Goal: Information Seeking & Learning: Learn about a topic

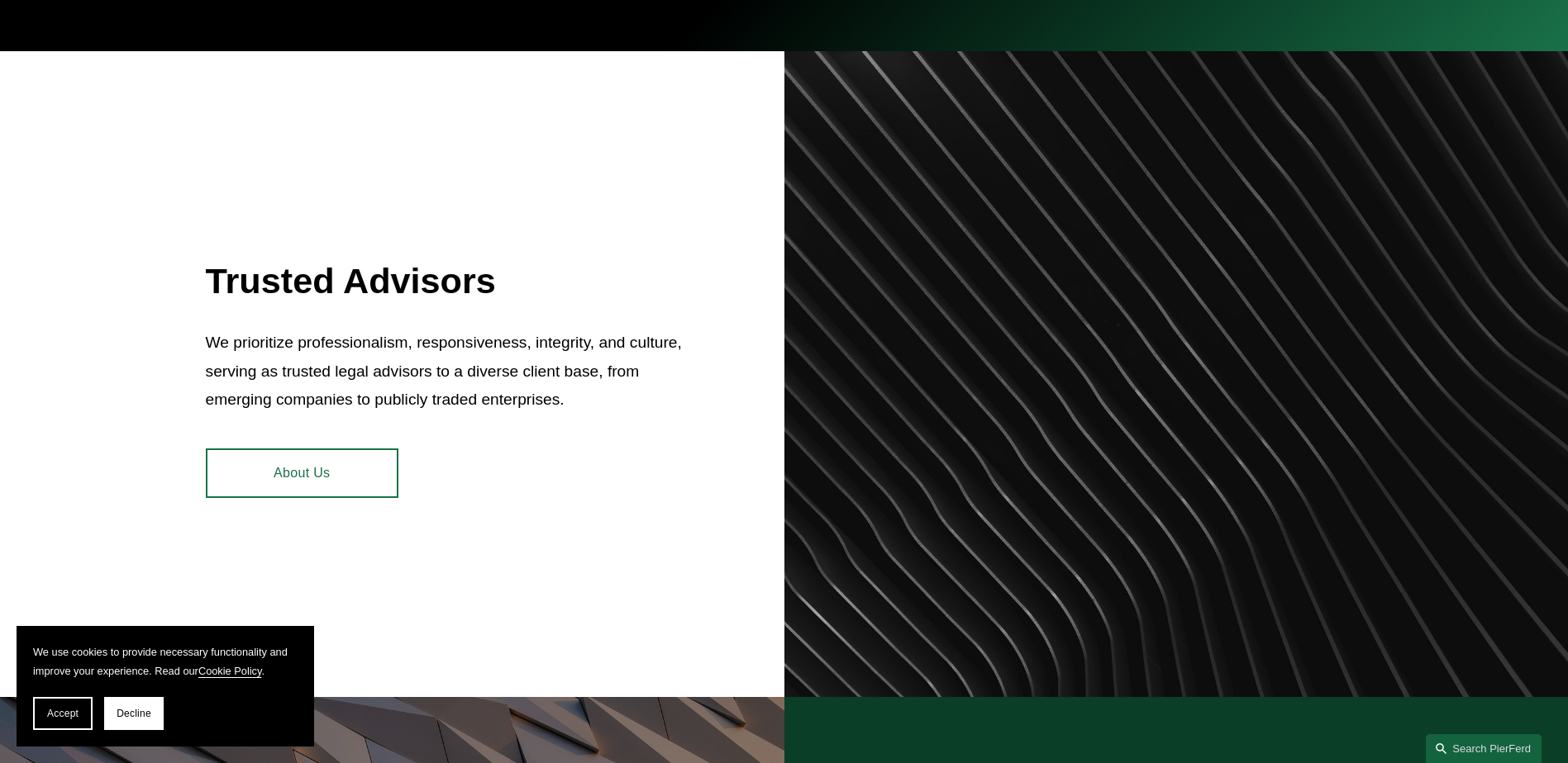
scroll to position [661, 0]
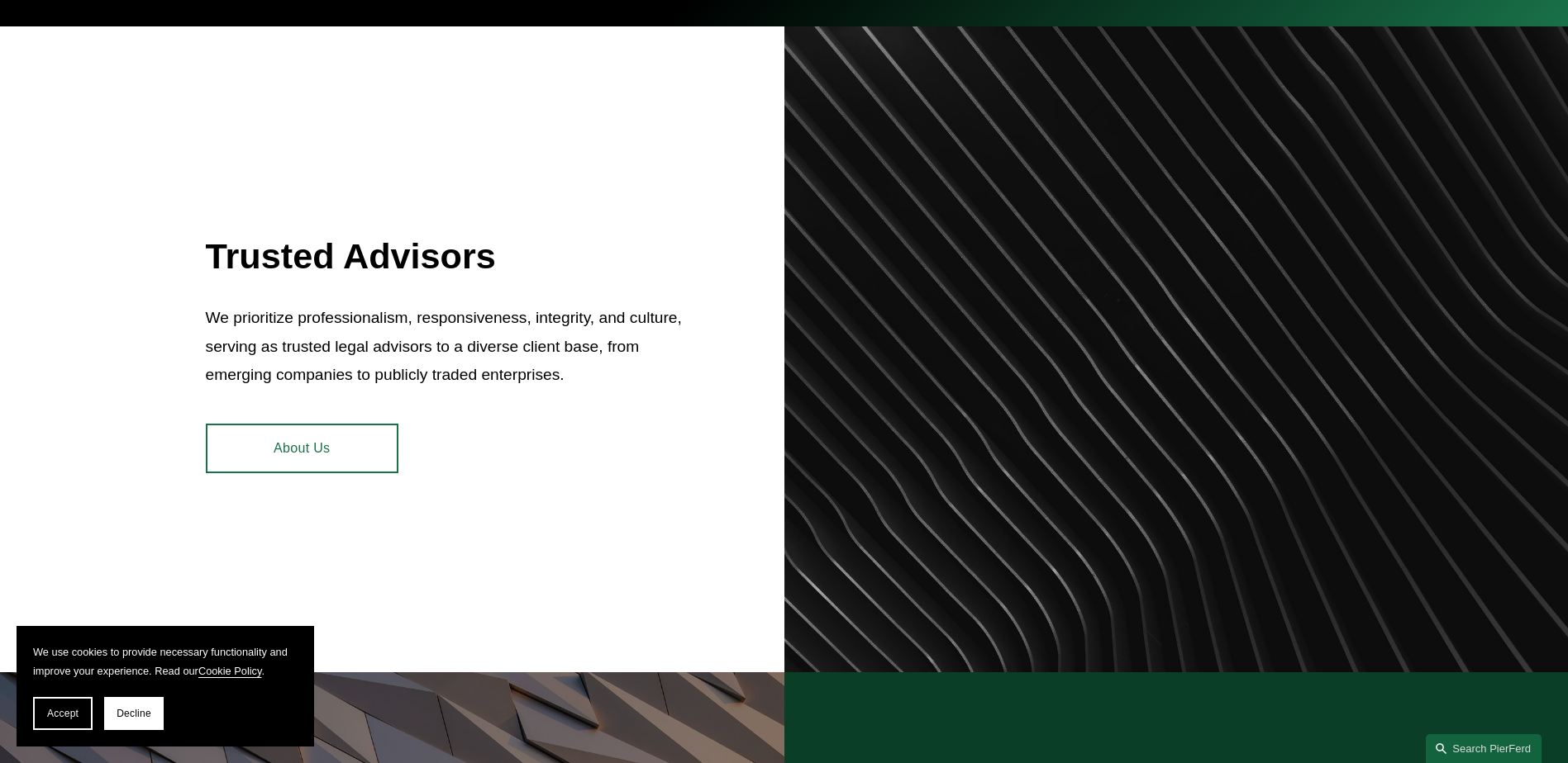
click at [138, 698] on button "Decline" at bounding box center [134, 713] width 60 height 33
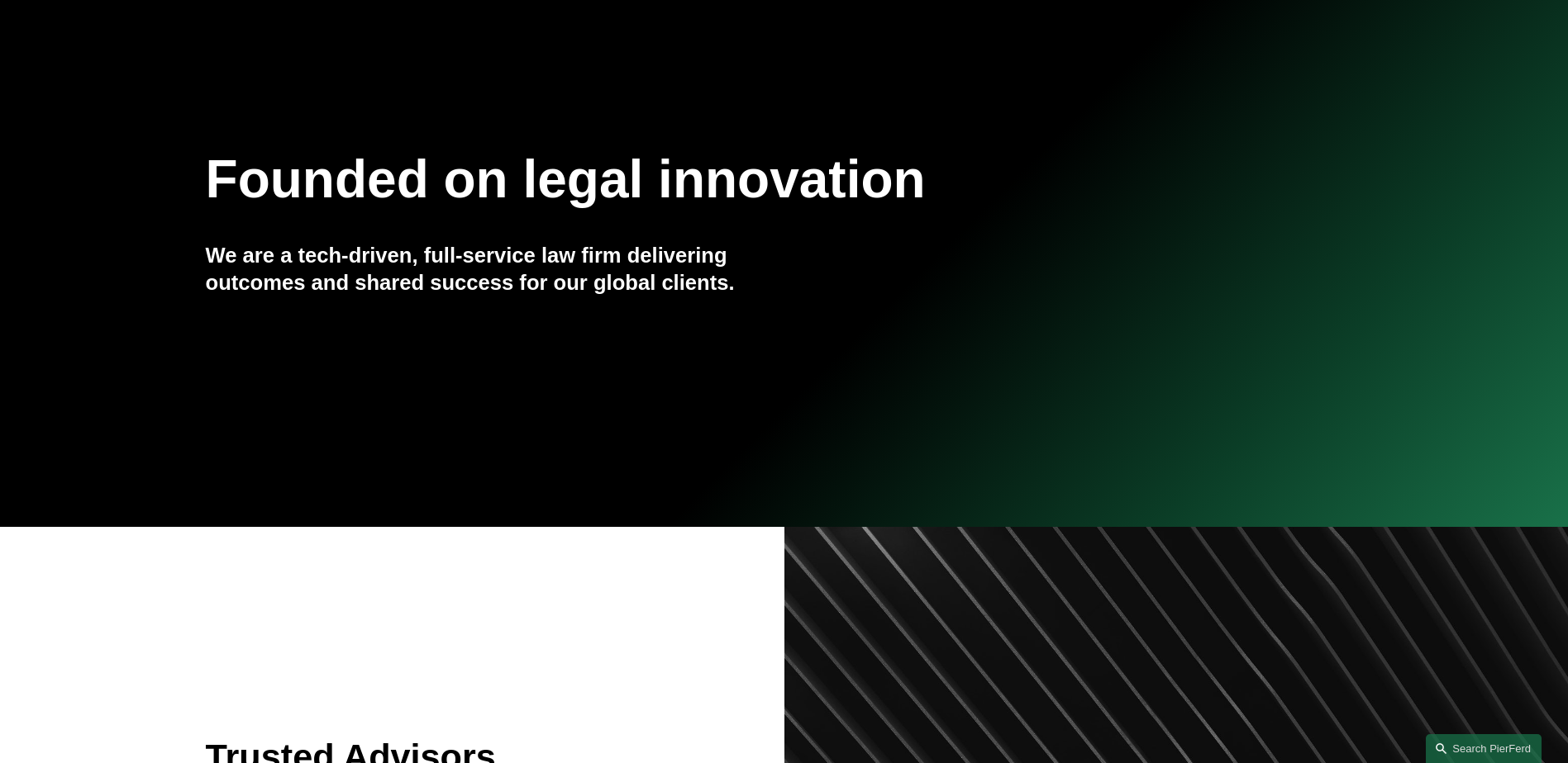
scroll to position [0, 0]
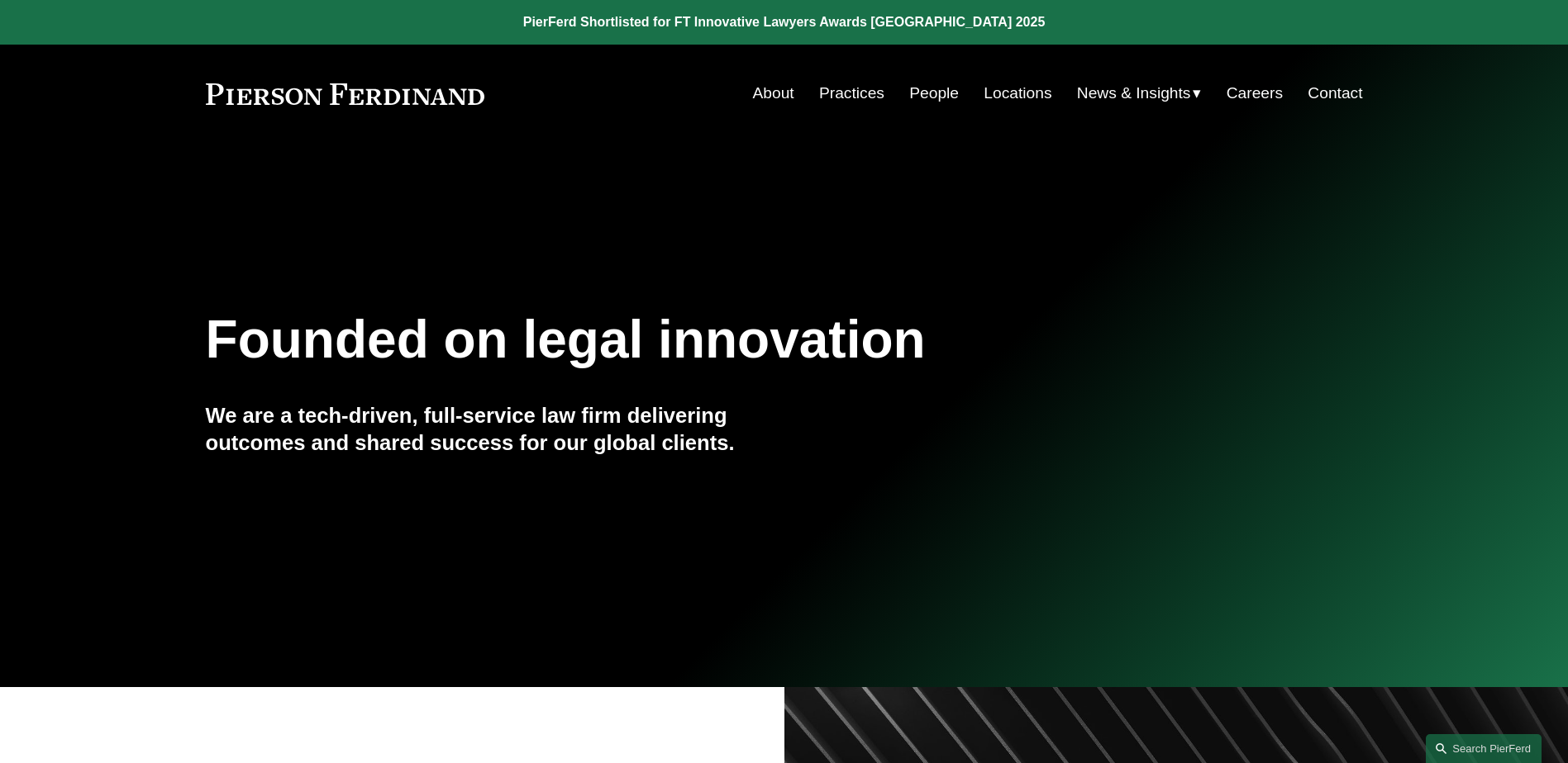
click at [847, 91] on link "Practices" at bounding box center [852, 93] width 65 height 31
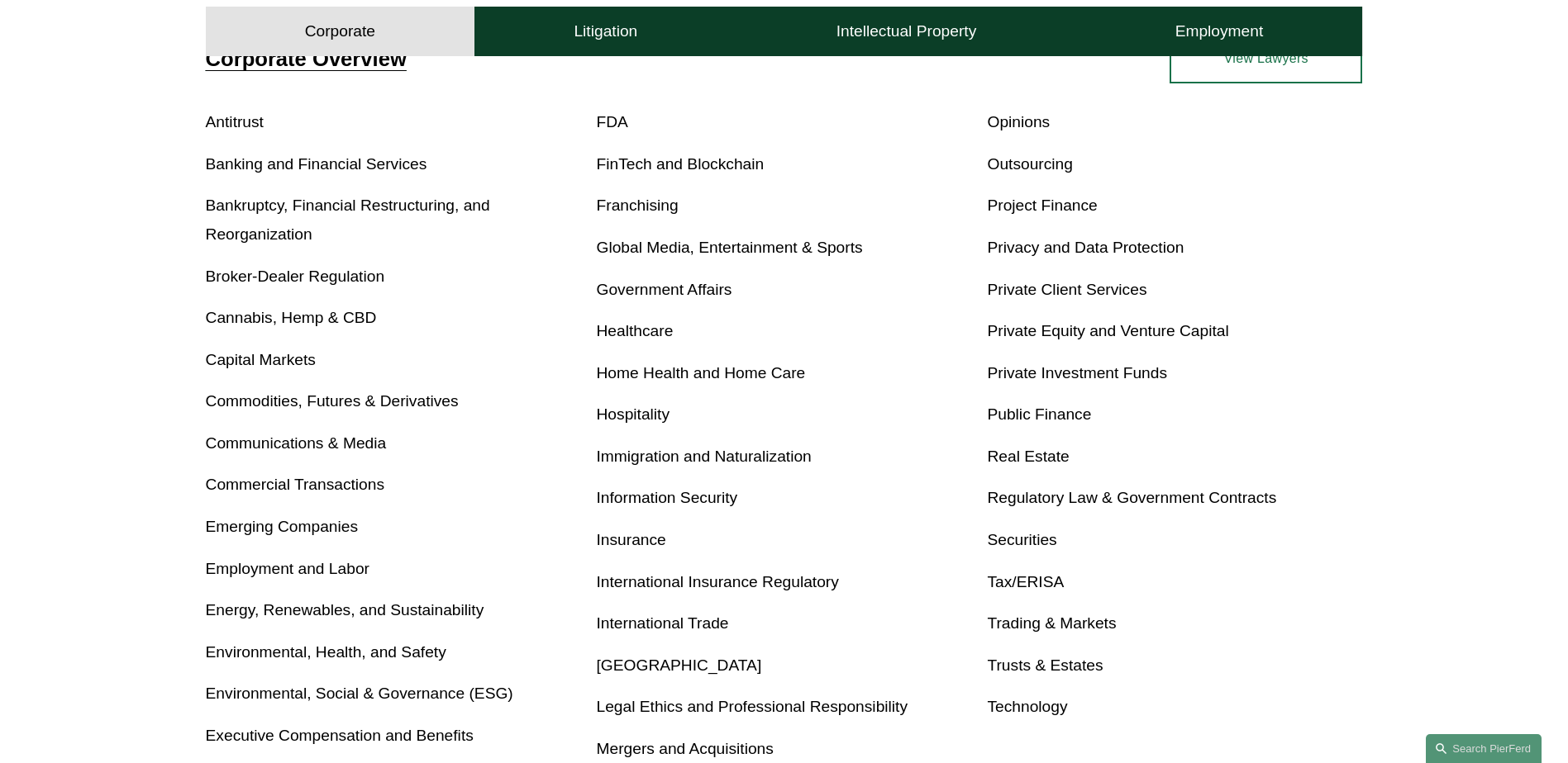
scroll to position [578, 0]
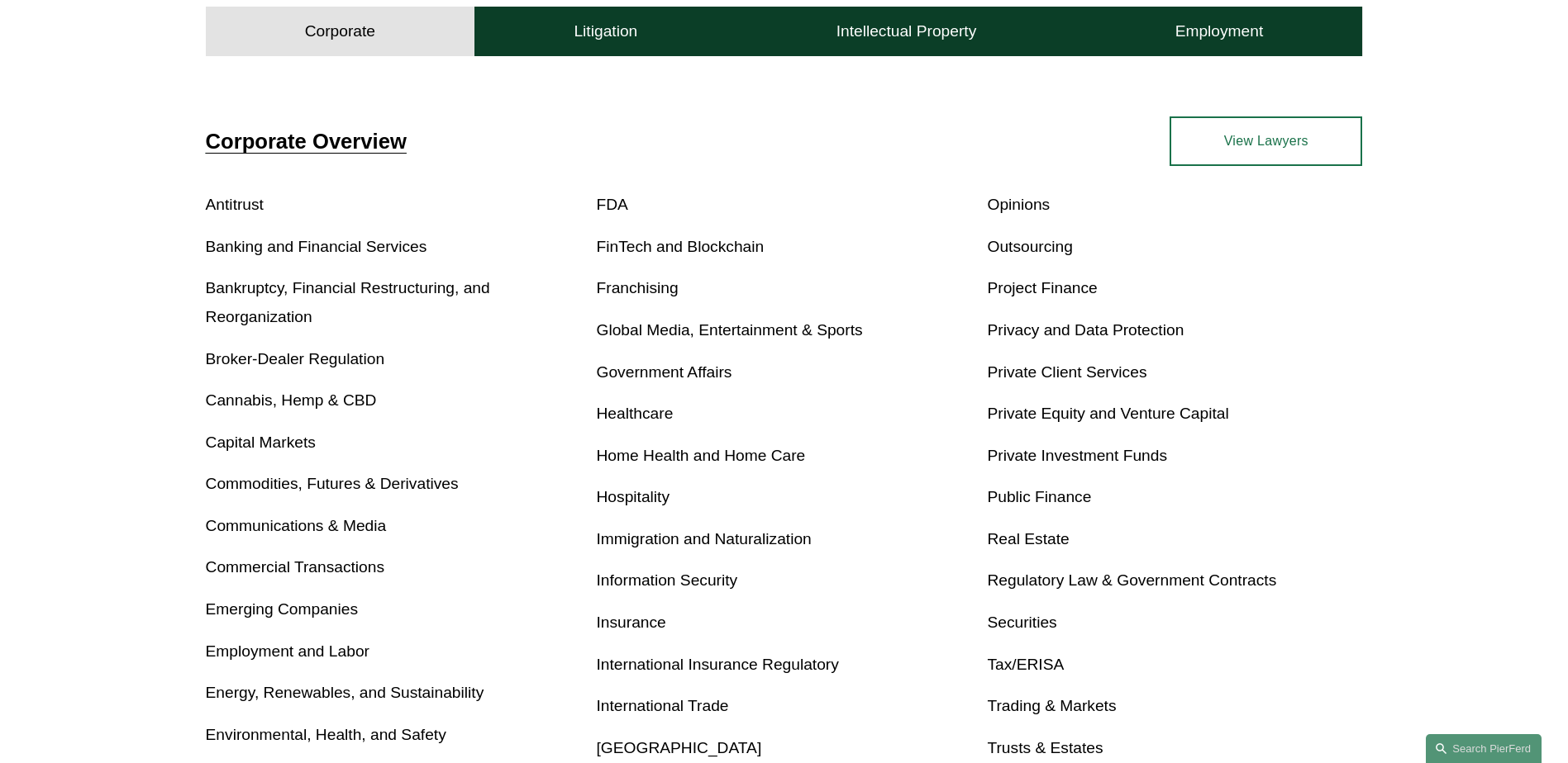
click at [1295, 166] on link "View Lawyers" at bounding box center [1267, 142] width 193 height 50
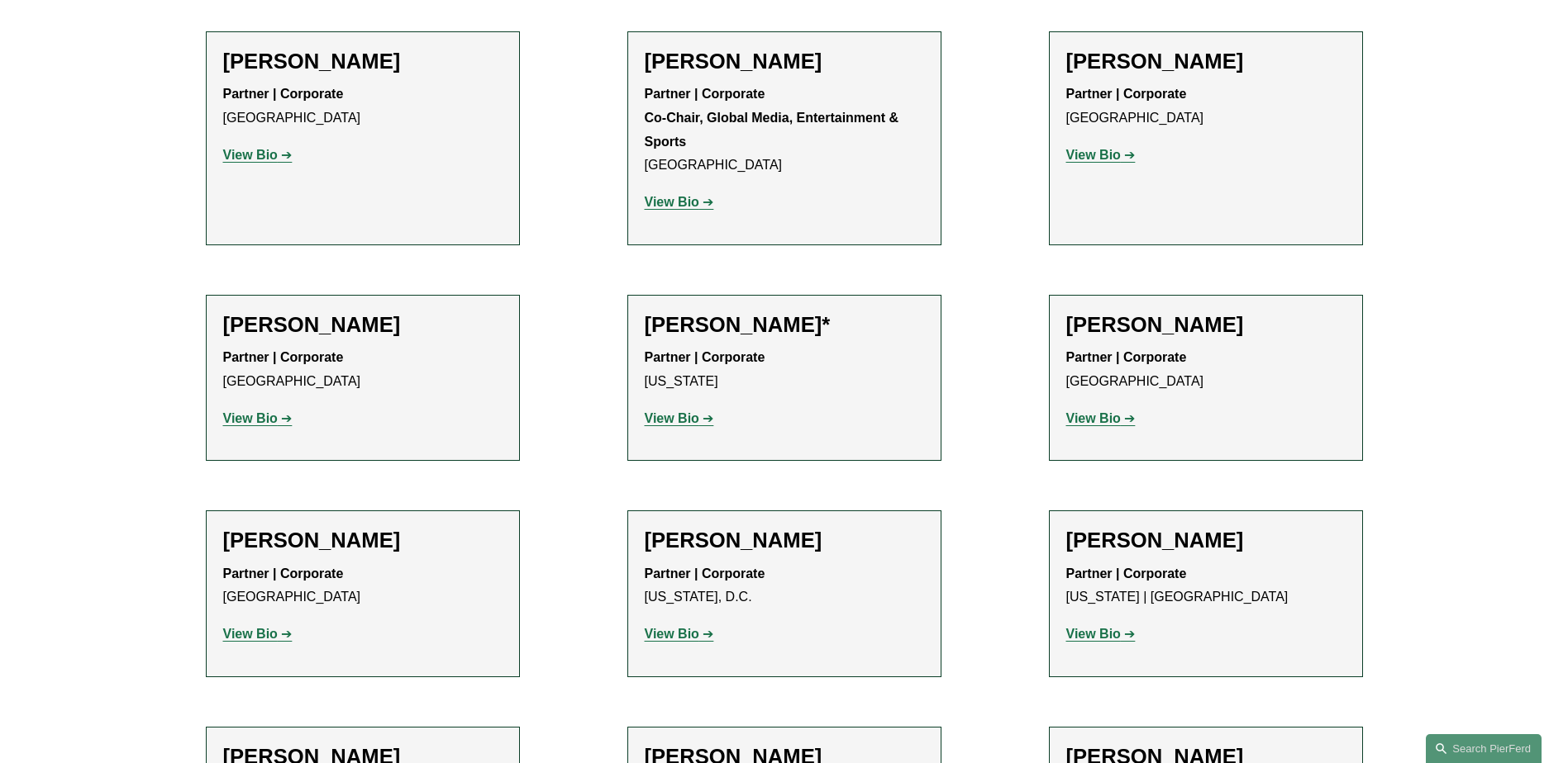
scroll to position [8593, 0]
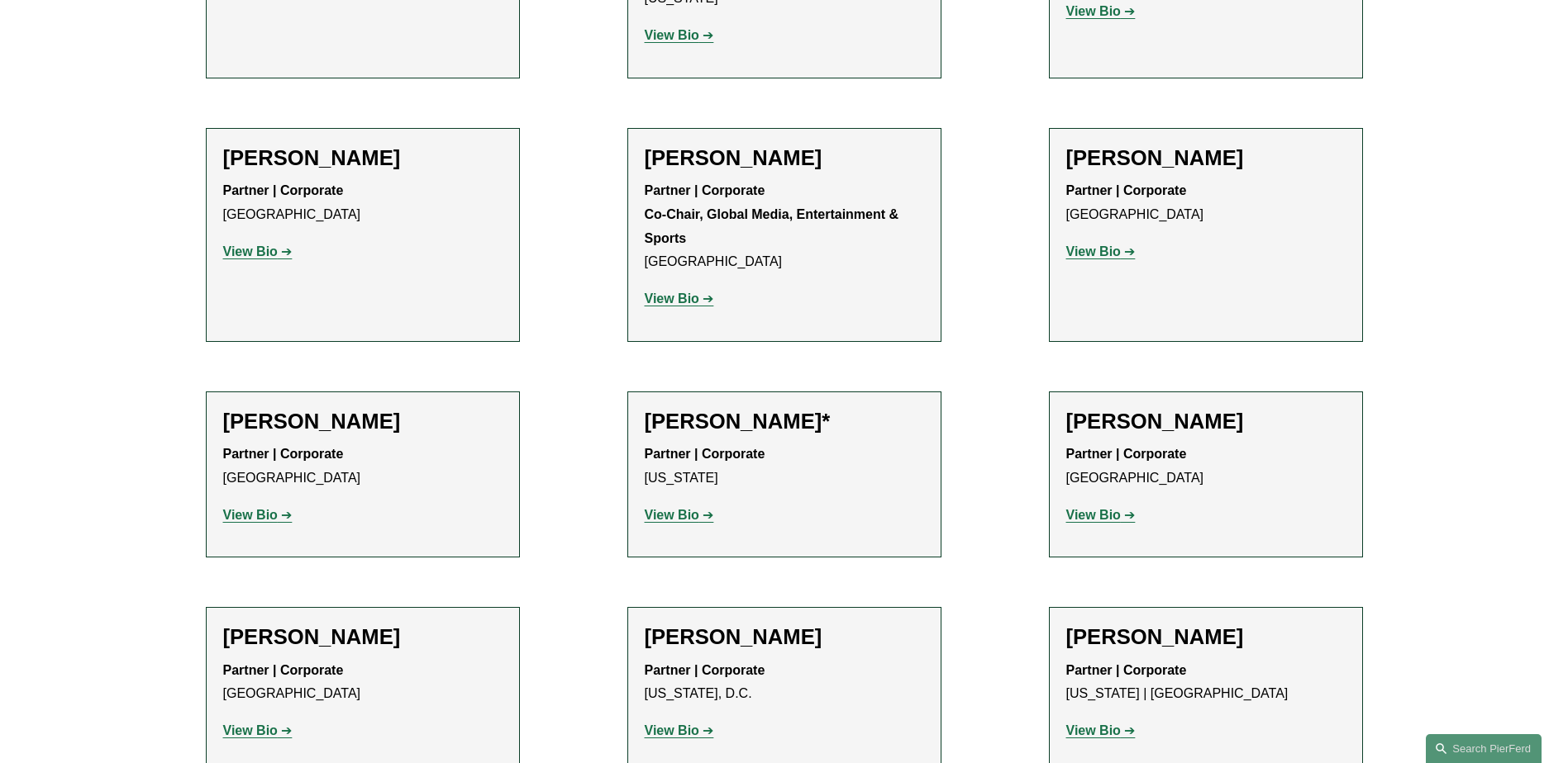
click at [269, 508] on strong "View Bio" at bounding box center [250, 515] width 54 height 14
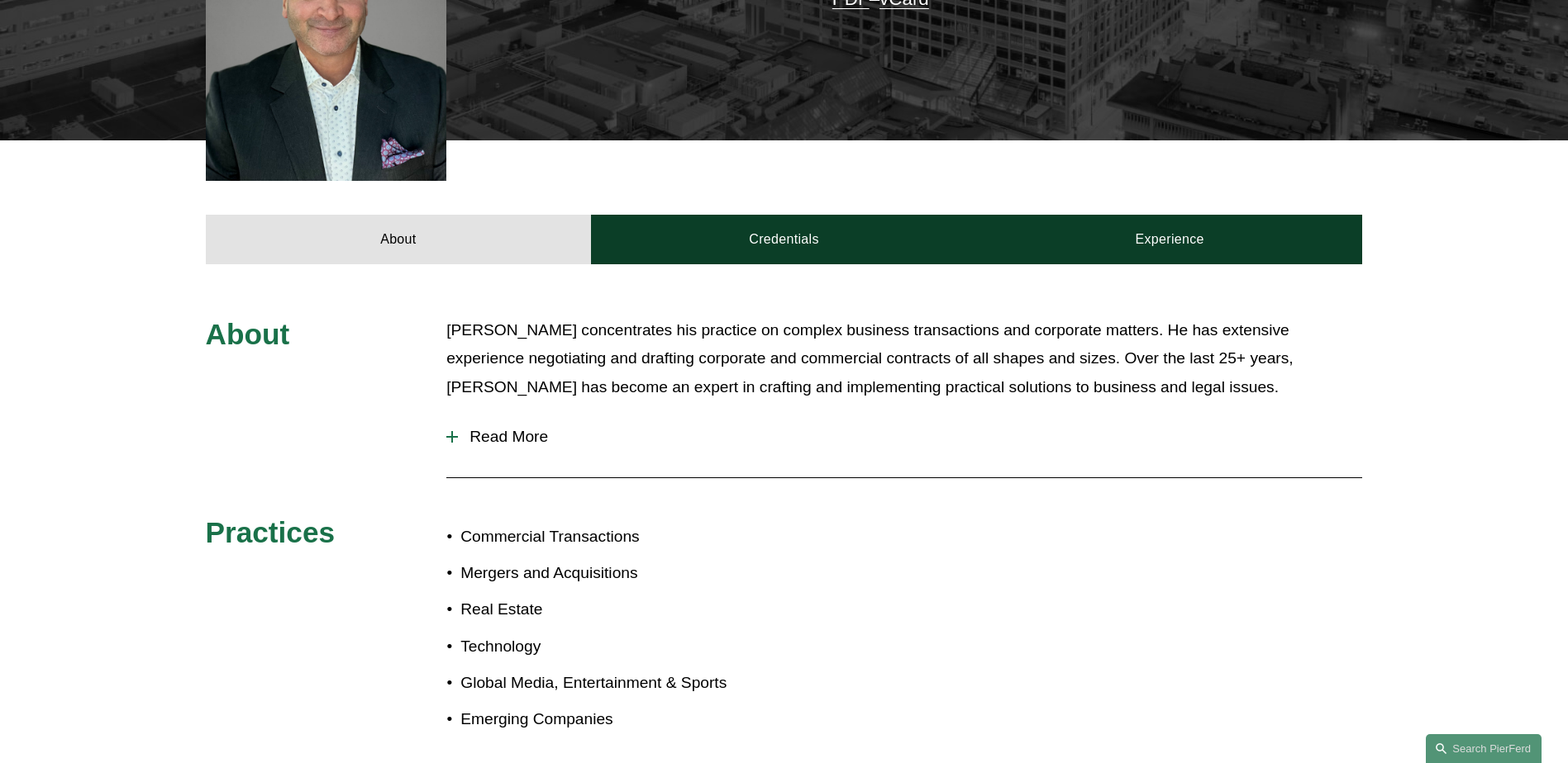
scroll to position [496, 0]
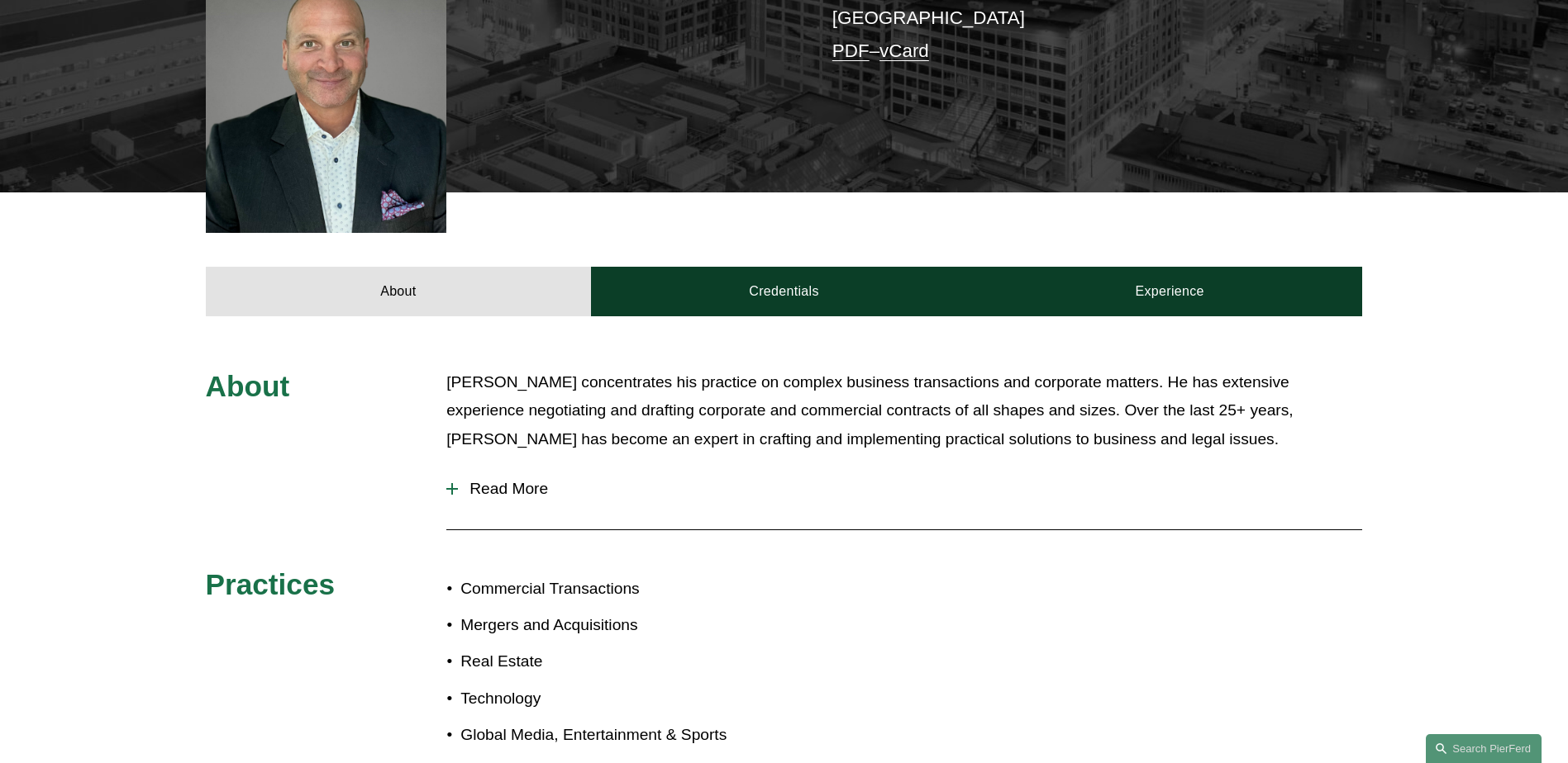
click at [537, 480] on span "Read More" at bounding box center [910, 489] width 904 height 18
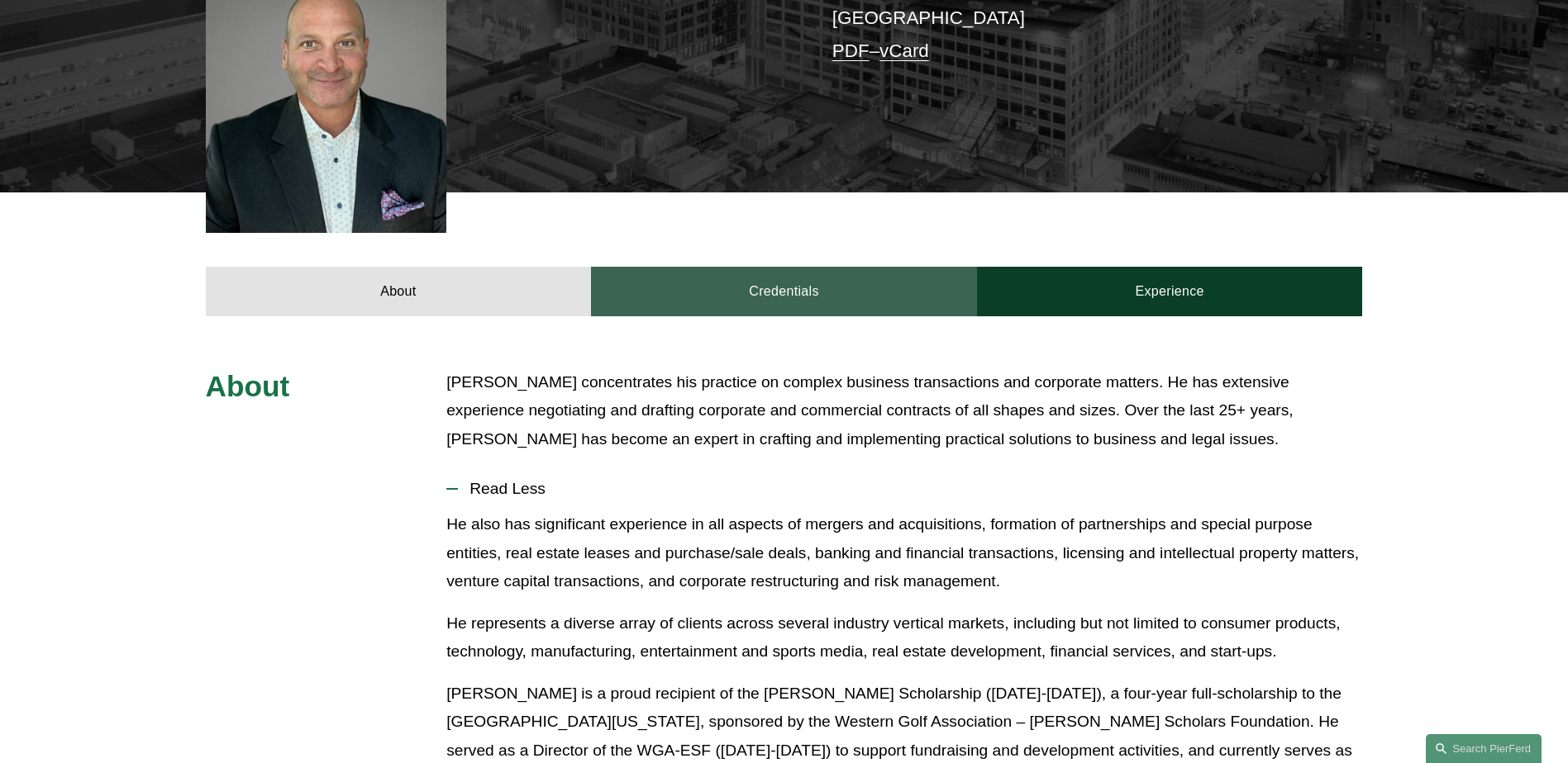
click at [833, 283] on link "Credentials" at bounding box center [784, 291] width 386 height 50
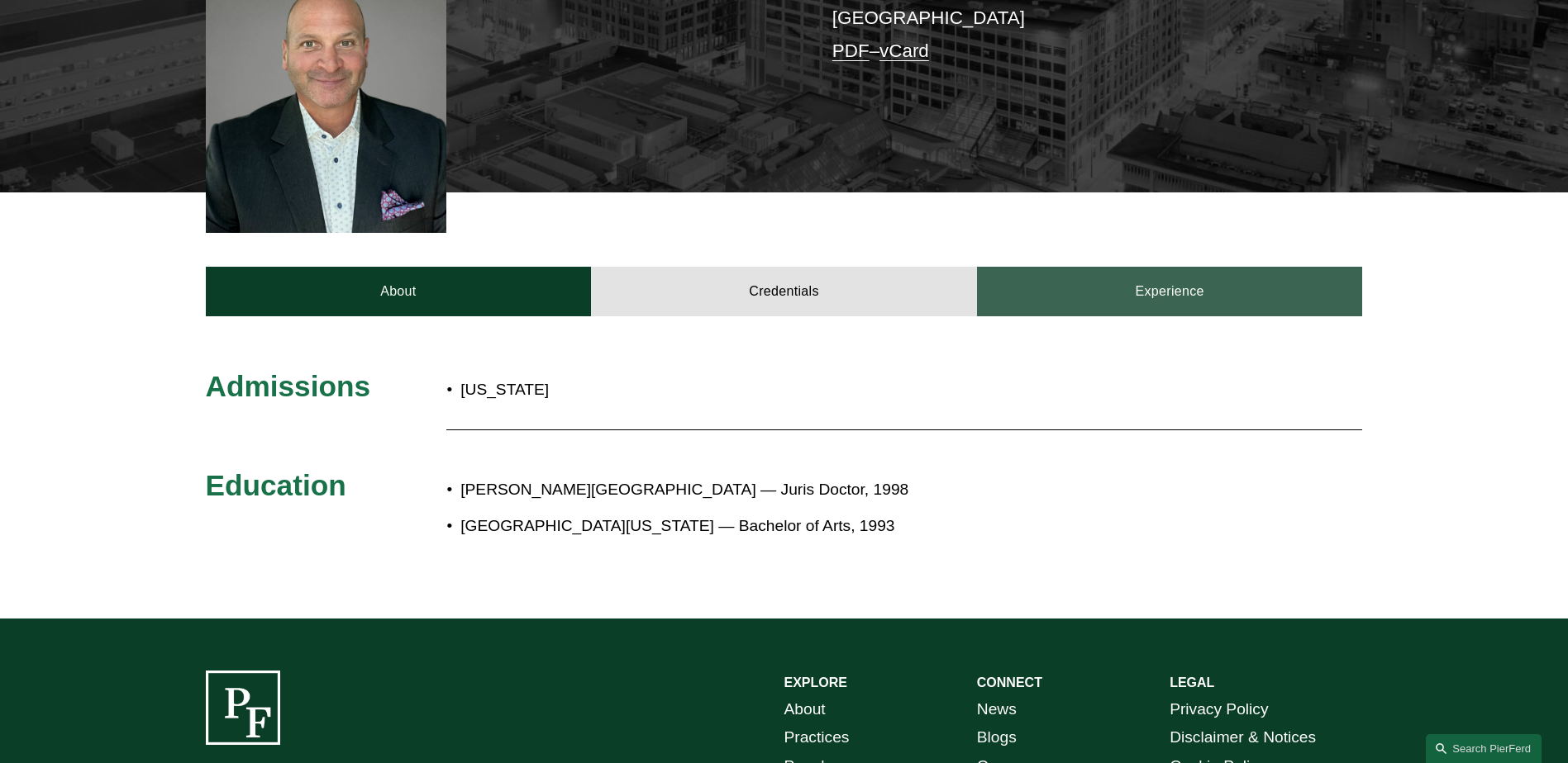
click at [1170, 267] on link "Experience" at bounding box center [1170, 291] width 386 height 50
